Goal: Download file/media

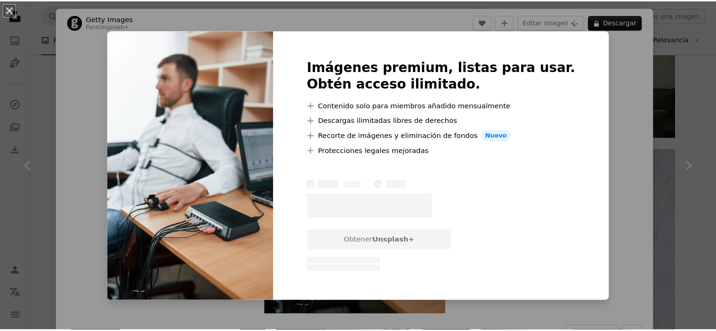
scroll to position [989, 0]
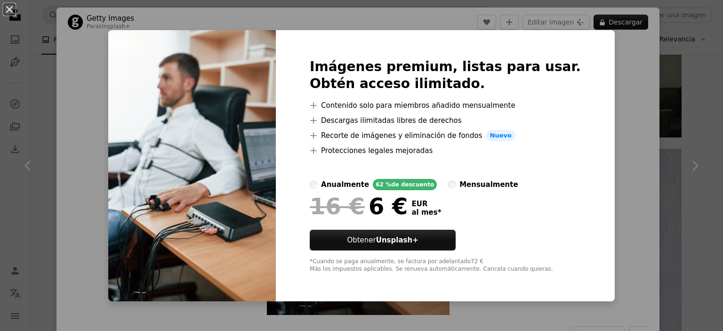
click at [9, 10] on button "An X shape" at bounding box center [9, 9] width 11 height 11
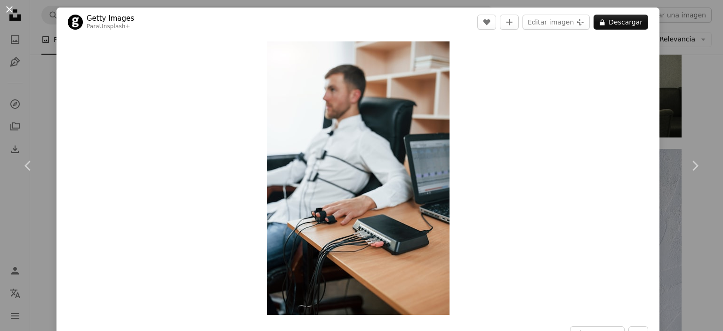
click at [6, 9] on button "An X shape" at bounding box center [9, 9] width 11 height 11
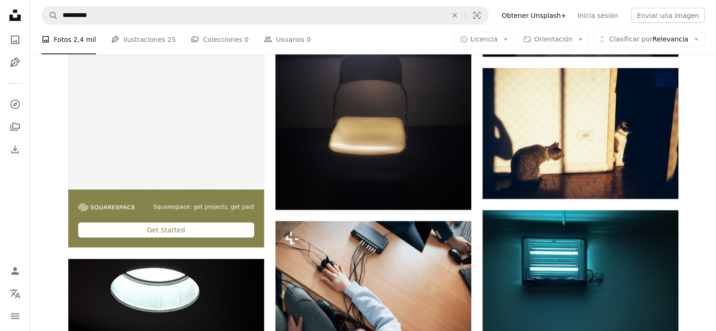
scroll to position [1695, 0]
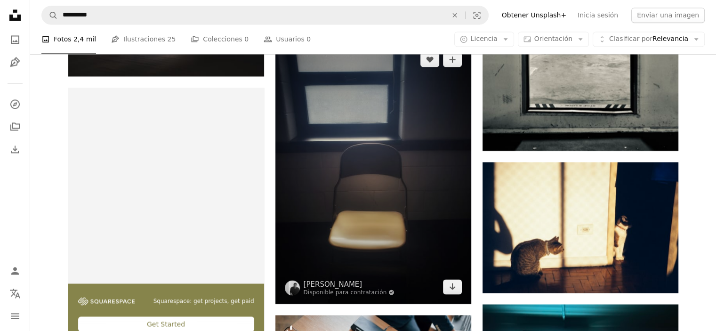
click at [386, 186] on img at bounding box center [373, 172] width 196 height 261
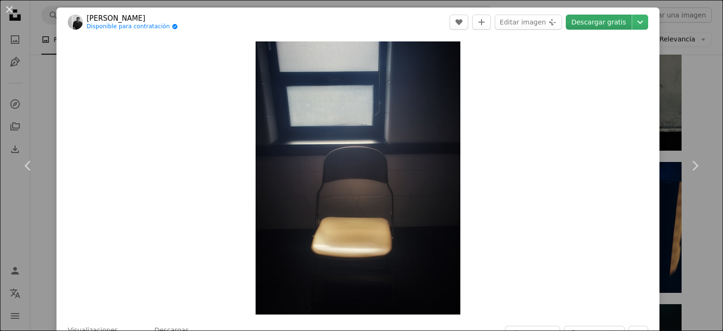
click at [597, 25] on link "Descargar gratis" at bounding box center [599, 22] width 66 height 15
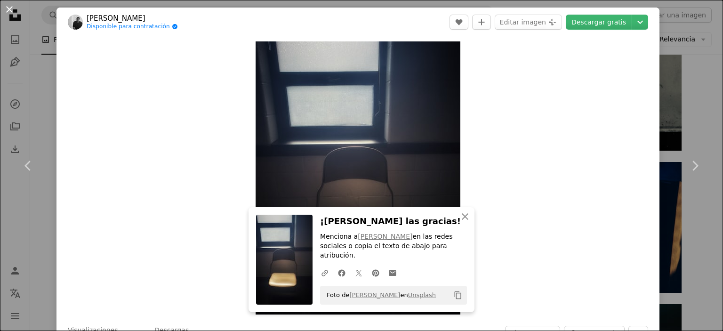
click at [9, 8] on button "An X shape" at bounding box center [9, 9] width 11 height 11
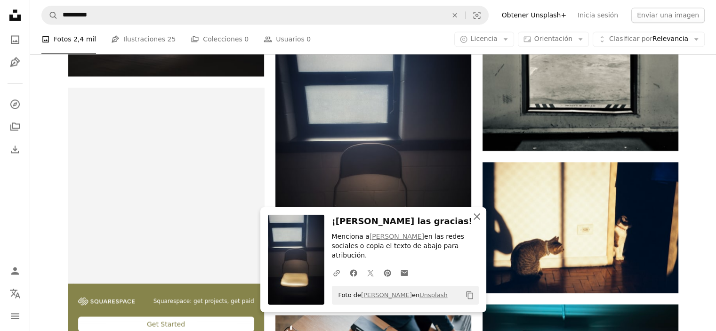
click at [477, 222] on icon "An X shape" at bounding box center [476, 216] width 11 height 11
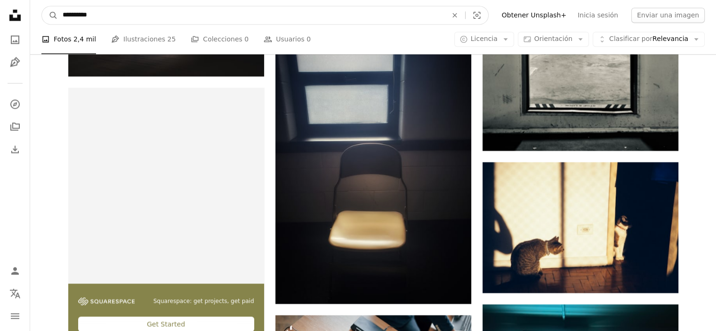
drag, startPoint x: 149, startPoint y: 15, endPoint x: 0, endPoint y: 1, distance: 149.9
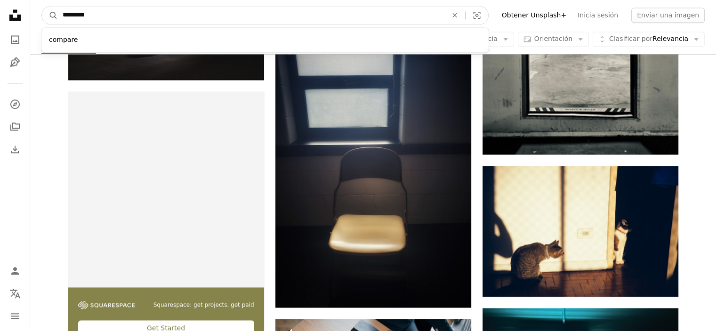
type input "**********"
click button "A magnifying glass" at bounding box center [50, 15] width 16 height 18
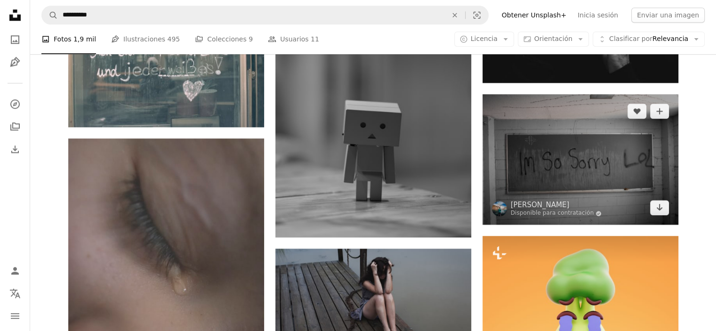
scroll to position [942, 0]
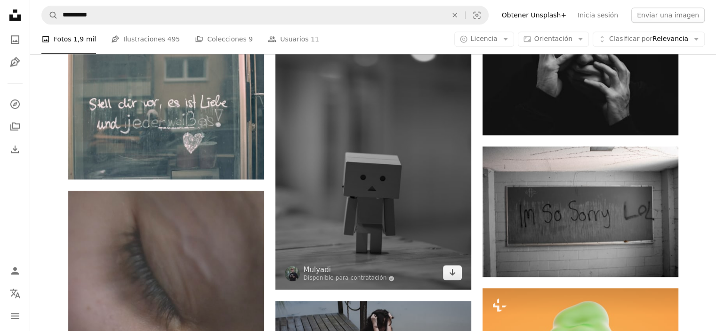
click at [409, 190] on img at bounding box center [373, 143] width 196 height 294
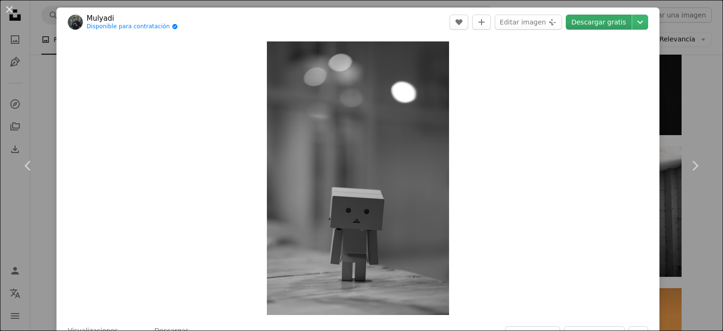
click at [594, 22] on link "Descargar gratis" at bounding box center [599, 22] width 66 height 15
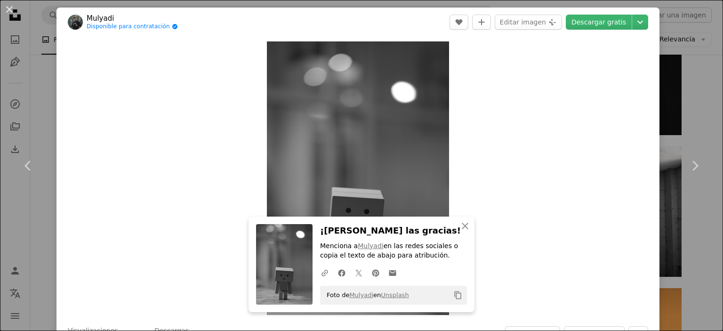
drag, startPoint x: 11, startPoint y: 9, endPoint x: 37, endPoint y: 36, distance: 37.0
click at [11, 9] on button "An X shape" at bounding box center [9, 9] width 11 height 11
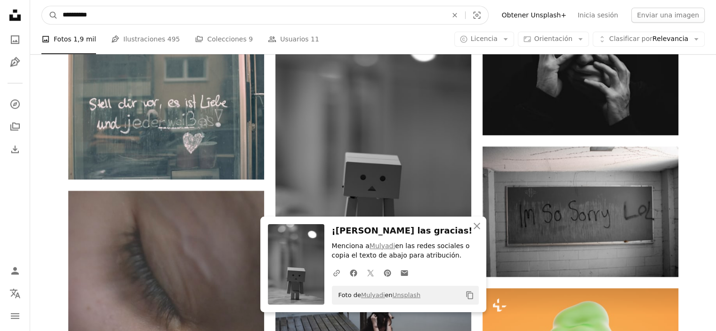
drag, startPoint x: 103, startPoint y: 13, endPoint x: 36, endPoint y: 5, distance: 66.9
click at [56, 7] on form "**********" at bounding box center [264, 15] width 447 height 19
type input "**********"
click button "A magnifying glass" at bounding box center [50, 15] width 16 height 18
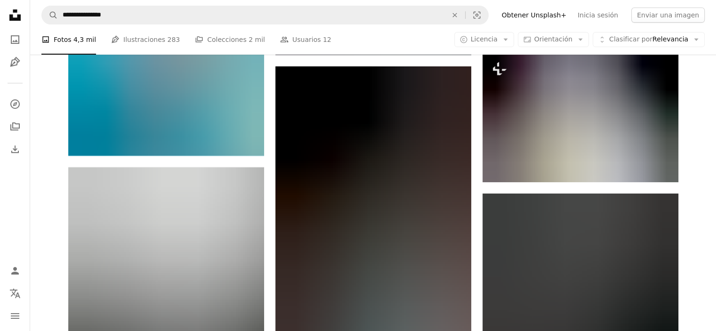
scroll to position [4238, 0]
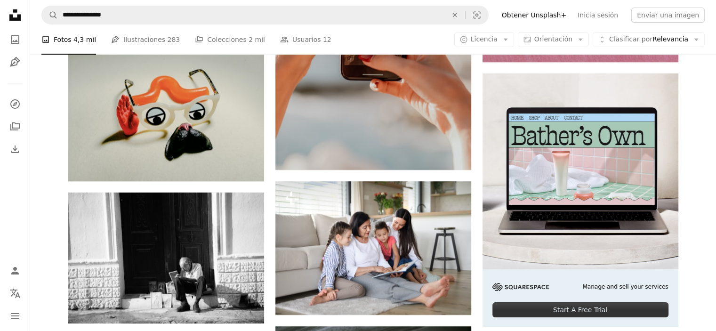
drag, startPoint x: 416, startPoint y: 172, endPoint x: 415, endPoint y: 166, distance: 5.7
click at [416, 171] on div "A heart A plus sign [PERSON_NAME] Disponible para contratación A checkmark insi…" at bounding box center [373, 70] width 196 height 6450
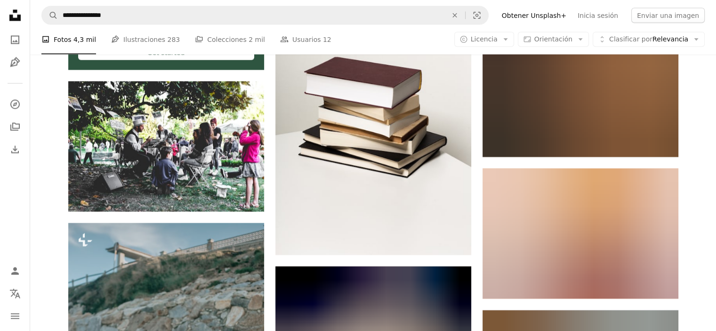
scroll to position [1742, 0]
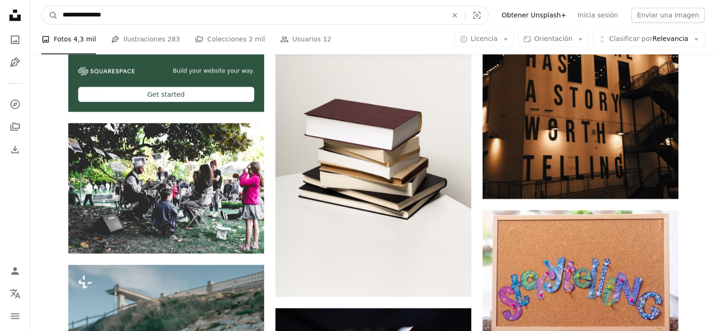
drag, startPoint x: 438, startPoint y: 3, endPoint x: 109, endPoint y: 15, distance: 329.8
click at [109, 15] on input "**********" at bounding box center [251, 15] width 387 height 18
drag, startPoint x: 109, startPoint y: 14, endPoint x: 59, endPoint y: 15, distance: 49.5
click at [59, 15] on input "**********" at bounding box center [251, 15] width 387 height 18
type input "**********"
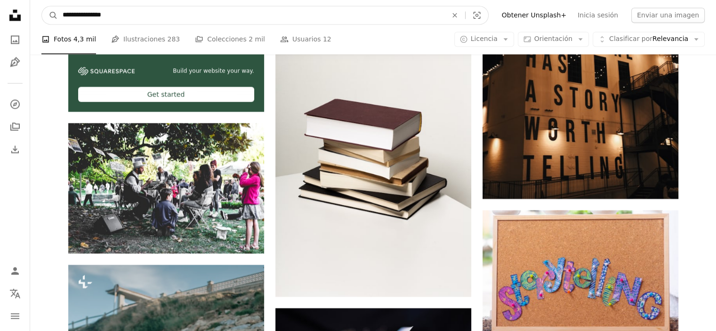
click button "A magnifying glass" at bounding box center [50, 15] width 16 height 18
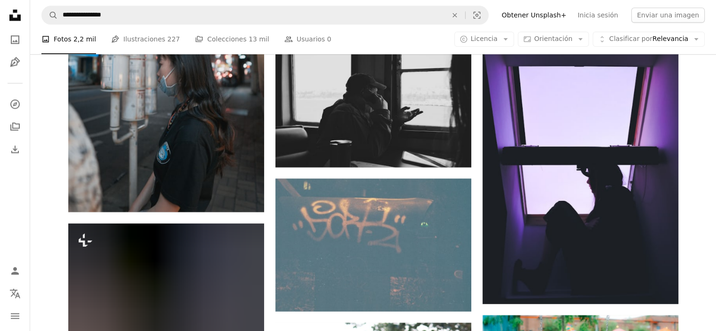
scroll to position [8523, 0]
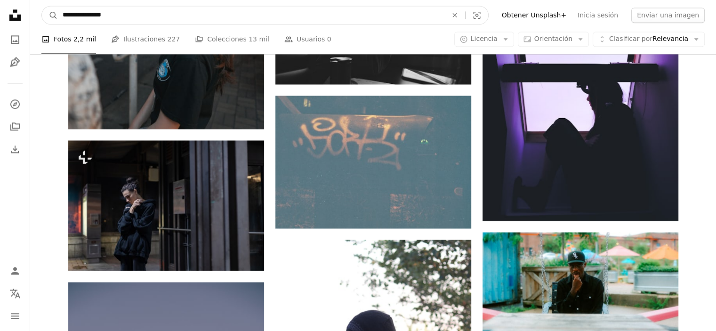
drag, startPoint x: 121, startPoint y: 17, endPoint x: 83, endPoint y: 16, distance: 37.2
click at [83, 16] on input "**********" at bounding box center [251, 15] width 387 height 18
type input "*"
type input "**********"
click at [42, 6] on button "A magnifying glass" at bounding box center [50, 15] width 16 height 18
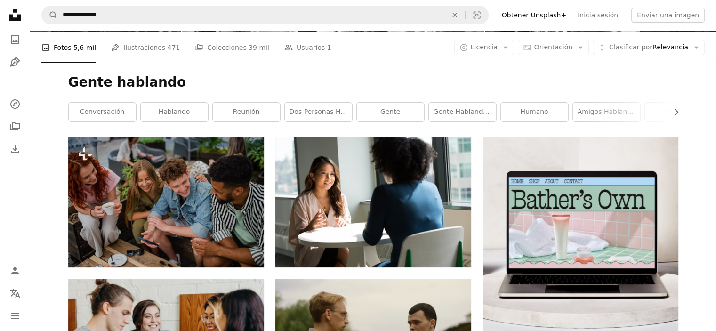
scroll to position [235, 0]
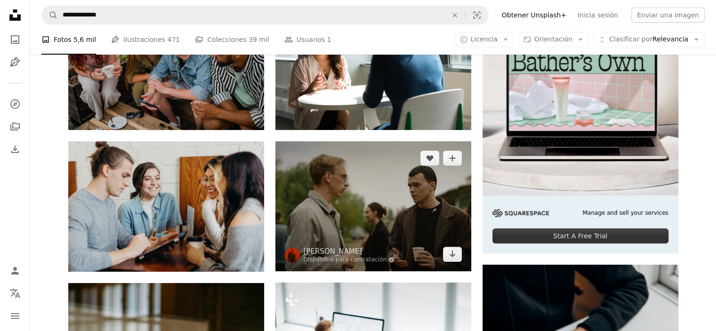
click at [396, 222] on img at bounding box center [373, 205] width 196 height 129
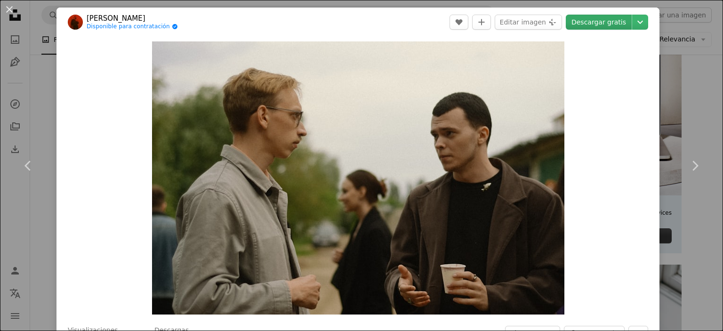
click at [603, 18] on link "Descargar gratis" at bounding box center [599, 22] width 66 height 15
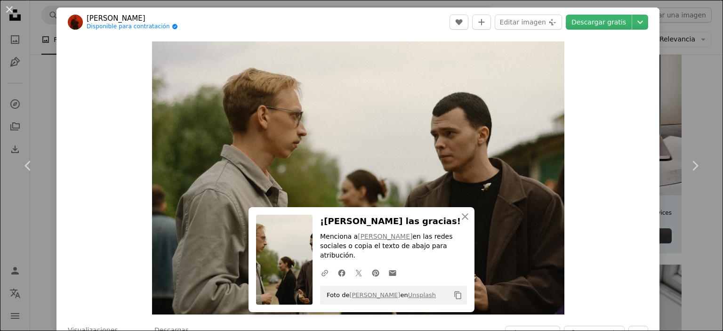
drag, startPoint x: 10, startPoint y: 7, endPoint x: 30, endPoint y: 33, distance: 33.0
click at [10, 7] on button "An X shape" at bounding box center [9, 9] width 11 height 11
